Goal: Obtain resource: Download file/media

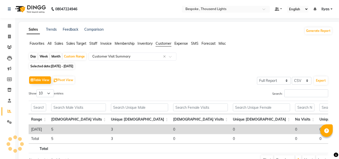
select select "full_report"
select select "csv"
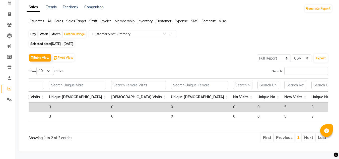
scroll to position [0, 128]
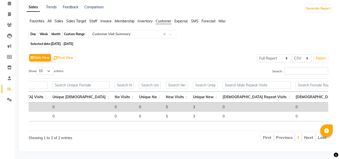
click at [78, 31] on div "Custom Range" at bounding box center [74, 34] width 23 height 7
select select "4"
select select "2025"
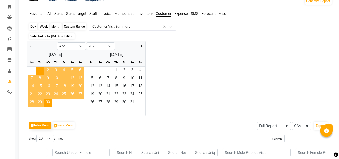
click at [78, 26] on div "Custom Range" at bounding box center [74, 26] width 23 height 7
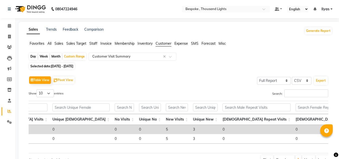
click at [78, 45] on span "Sales Target" at bounding box center [76, 43] width 20 height 5
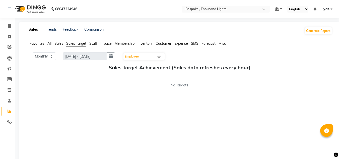
click at [93, 44] on span "Staff" at bounding box center [93, 43] width 8 height 5
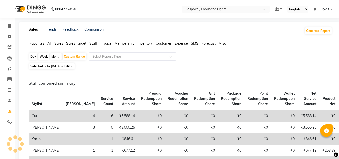
click at [111, 42] on span "Invoice" at bounding box center [105, 43] width 11 height 5
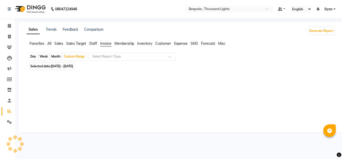
click at [125, 42] on span "Membership" at bounding box center [125, 43] width 20 height 5
click at [36, 44] on span "Favorites" at bounding box center [37, 43] width 15 height 5
click at [56, 43] on span "Sales" at bounding box center [58, 43] width 9 height 5
